Goal: Contribute content: Add original content to the website for others to see

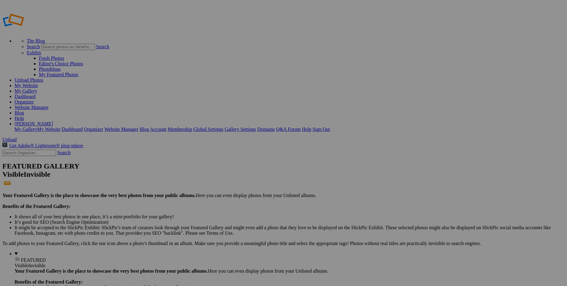
click at [38, 83] on link "My Website" at bounding box center [26, 85] width 23 height 5
click at [49, 105] on link "Website Manager" at bounding box center [32, 107] width 34 height 5
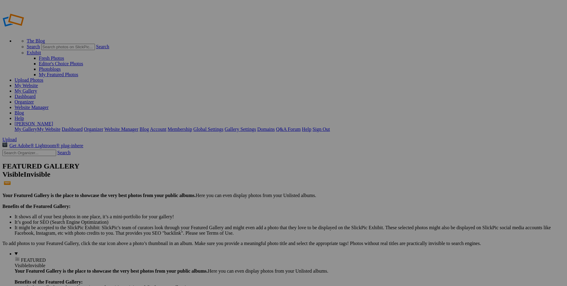
click at [49, 105] on link "Website Manager" at bounding box center [32, 107] width 34 height 5
